Goal: Task Accomplishment & Management: Manage account settings

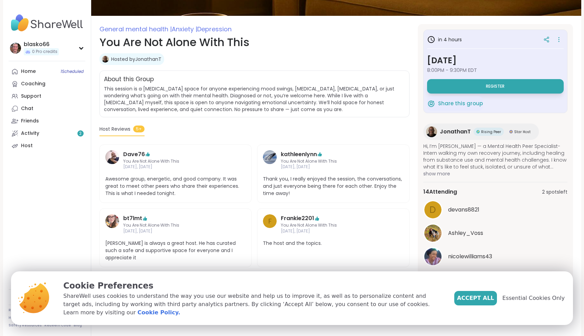
scroll to position [82, 0]
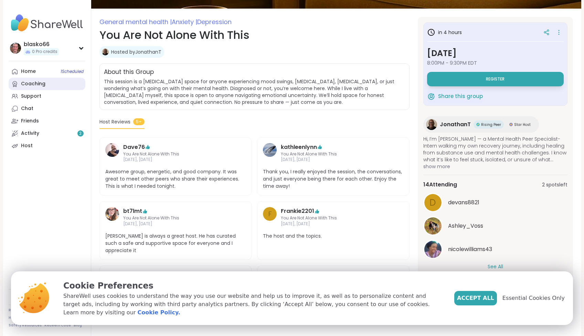
click at [38, 85] on div "Coaching" at bounding box center [33, 84] width 24 height 7
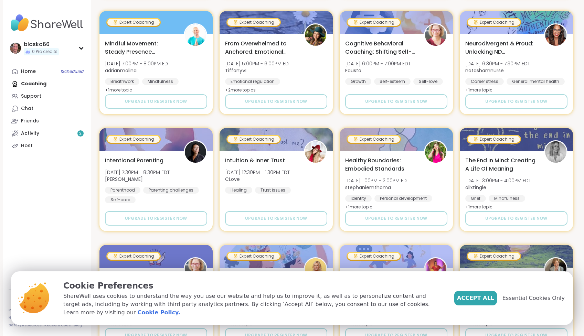
scroll to position [478, 0]
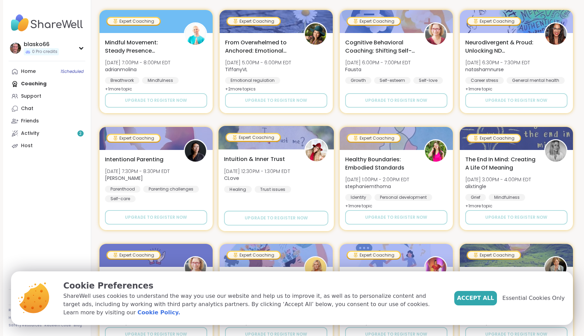
click at [314, 153] on img at bounding box center [316, 151] width 22 height 22
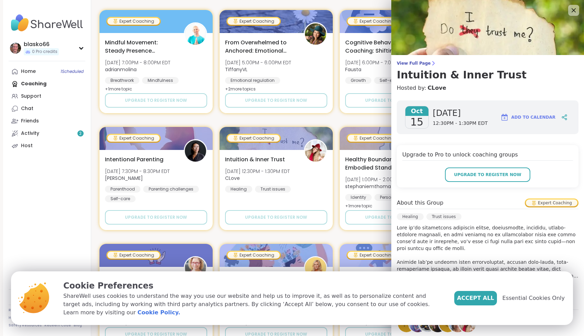
scroll to position [95, 0]
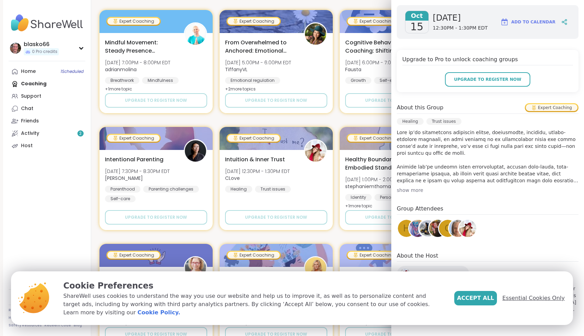
click at [527, 303] on span "Essential Cookies Only" at bounding box center [533, 298] width 62 height 8
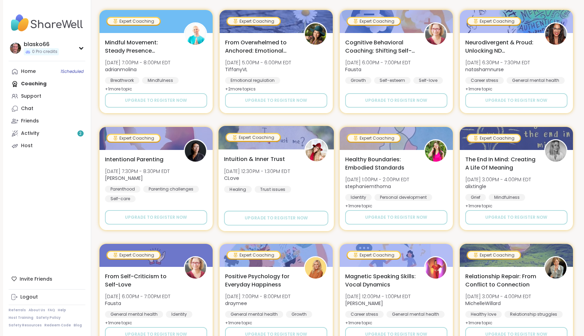
click at [317, 147] on img at bounding box center [316, 151] width 22 height 22
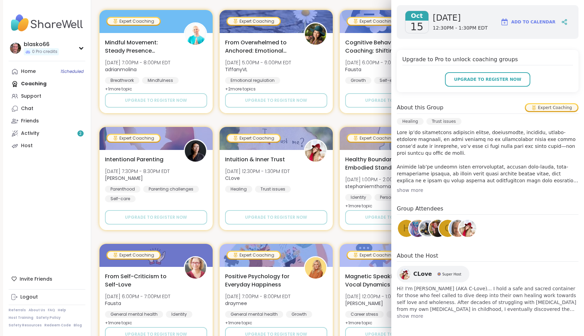
click at [421, 276] on span "CLove" at bounding box center [422, 274] width 19 height 8
click at [33, 71] on div "Home 1 Scheduled" at bounding box center [28, 71] width 15 height 7
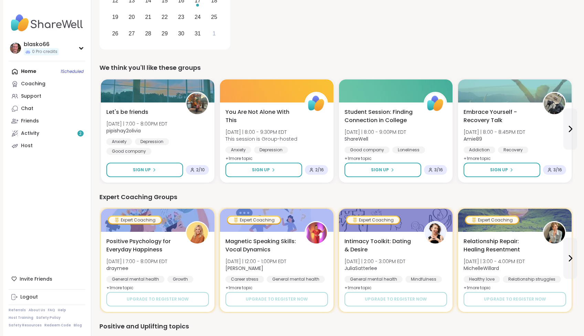
scroll to position [168, 0]
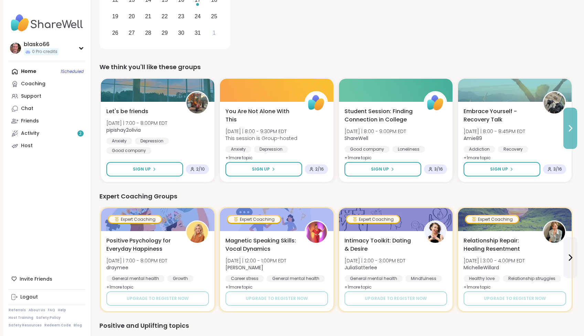
click at [571, 128] on icon at bounding box center [570, 129] width 3 height 6
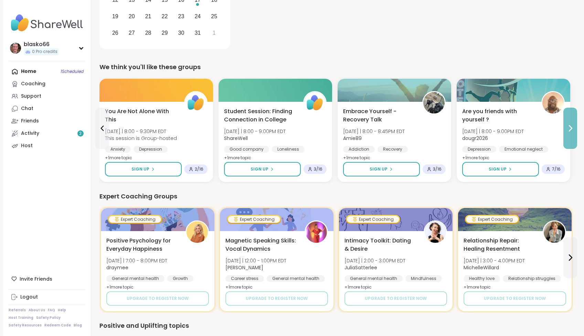
click at [571, 128] on icon at bounding box center [570, 129] width 3 height 6
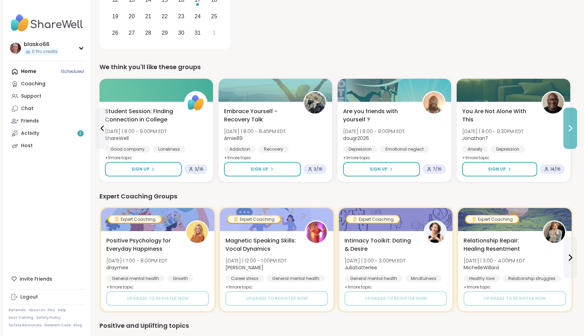
click at [571, 128] on icon at bounding box center [570, 129] width 3 height 6
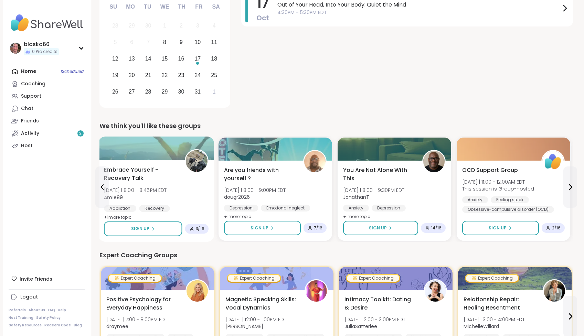
scroll to position [109, 0]
click at [30, 147] on div "Host" at bounding box center [27, 145] width 12 height 7
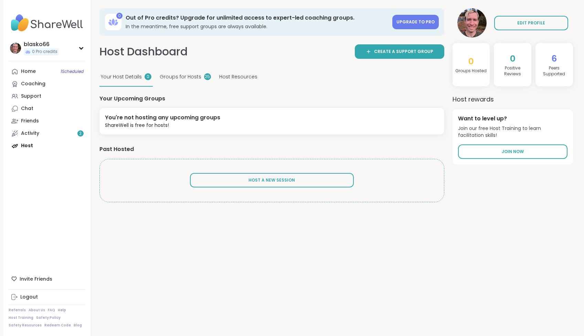
click at [234, 76] on span "Host Resources" at bounding box center [238, 76] width 38 height 7
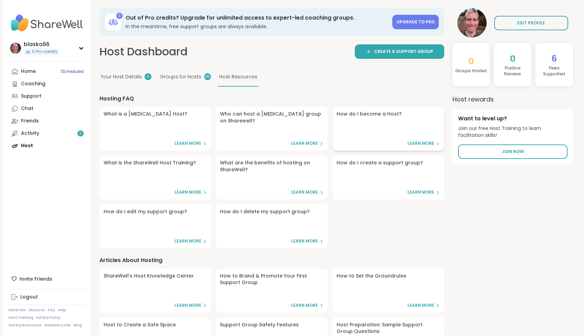
click at [424, 142] on span "Learn More" at bounding box center [420, 144] width 27 height 6
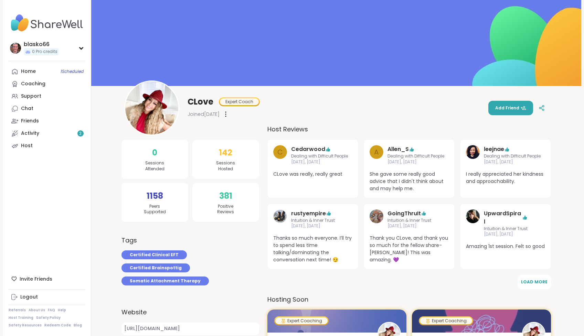
click at [158, 106] on img at bounding box center [151, 108] width 53 height 53
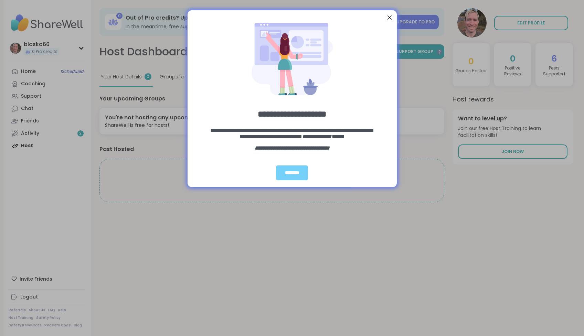
click at [389, 17] on div "Close Step" at bounding box center [389, 17] width 9 height 9
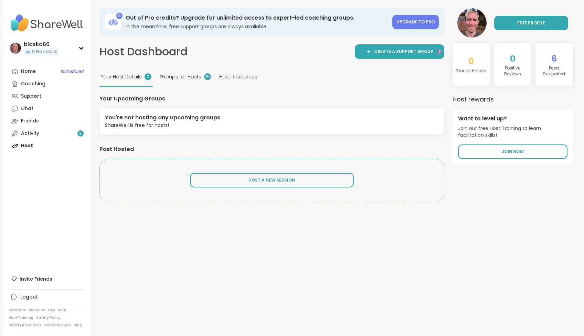
click at [520, 21] on span "EDIT PROFILE" at bounding box center [531, 23] width 28 height 6
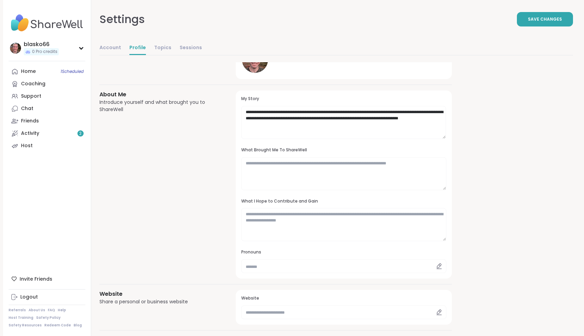
scroll to position [49, 0]
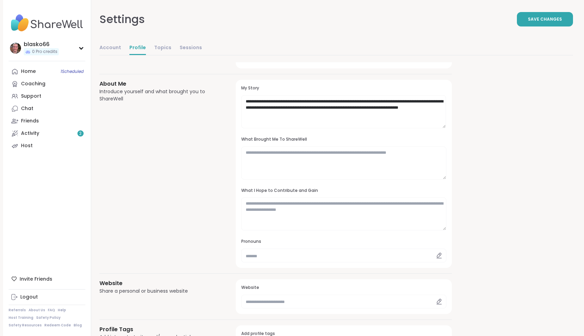
click at [439, 256] on icon at bounding box center [439, 256] width 6 height 6
click at [314, 255] on input "text" at bounding box center [343, 256] width 205 height 14
type input "******"
click at [193, 202] on div "About Me Introduce yourself and what brought you to ShareWell" at bounding box center [159, 174] width 120 height 188
click at [110, 44] on link "Account" at bounding box center [110, 48] width 22 height 14
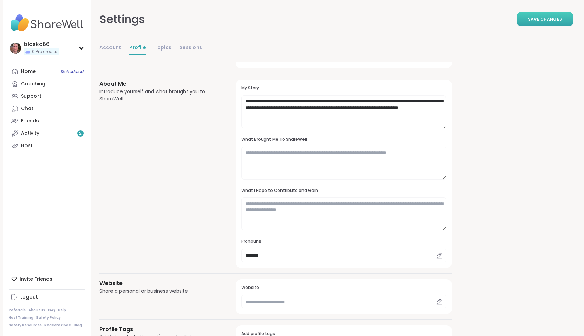
click at [542, 19] on span "Save Changes" at bounding box center [545, 19] width 34 height 6
click at [115, 50] on link "Account" at bounding box center [110, 48] width 22 height 14
select select "**"
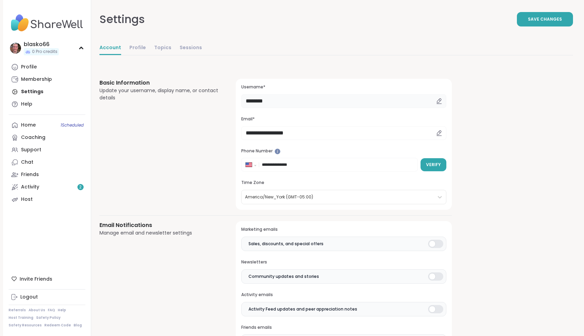
drag, startPoint x: 274, startPoint y: 99, endPoint x: 244, endPoint y: 99, distance: 29.9
click at [244, 99] on input "********" at bounding box center [343, 101] width 205 height 14
type input "******"
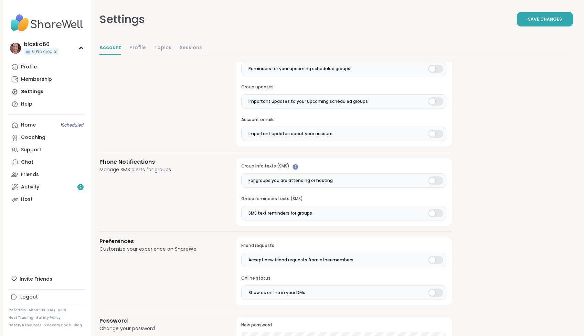
scroll to position [371, 0]
click at [441, 212] on div at bounding box center [435, 213] width 15 height 8
click at [438, 179] on div at bounding box center [435, 180] width 15 height 8
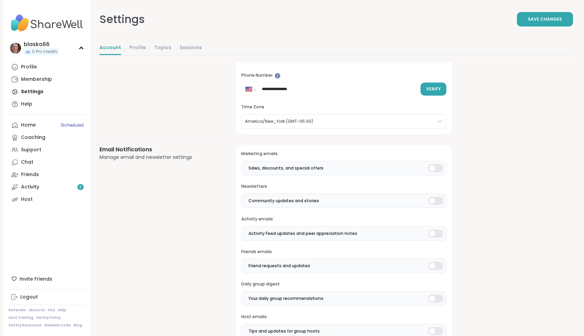
scroll to position [0, 0]
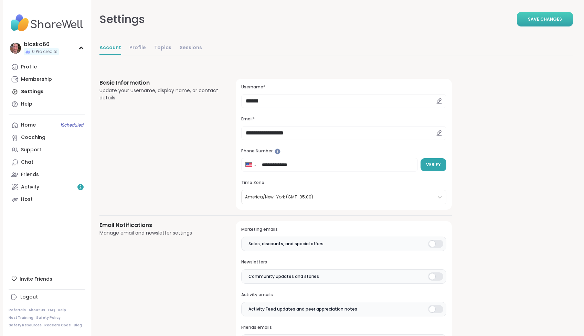
click at [545, 20] on span "Save Changes" at bounding box center [545, 19] width 34 height 6
click at [30, 68] on div "Profile" at bounding box center [29, 67] width 16 height 7
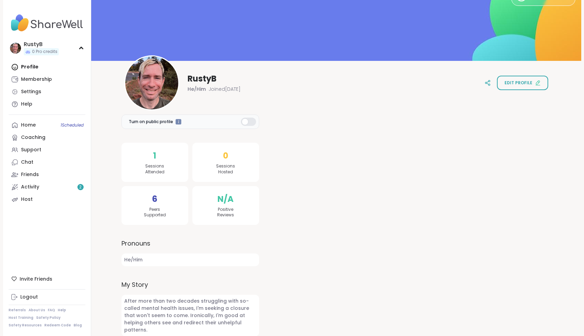
scroll to position [25, 0]
click at [350, 100] on div "RustyB He/Him Joined Oct 2025 Edit profile" at bounding box center [336, 82] width 424 height 55
click at [24, 299] on div "Logout" at bounding box center [29, 297] width 18 height 7
